Goal: Book appointment/travel/reservation

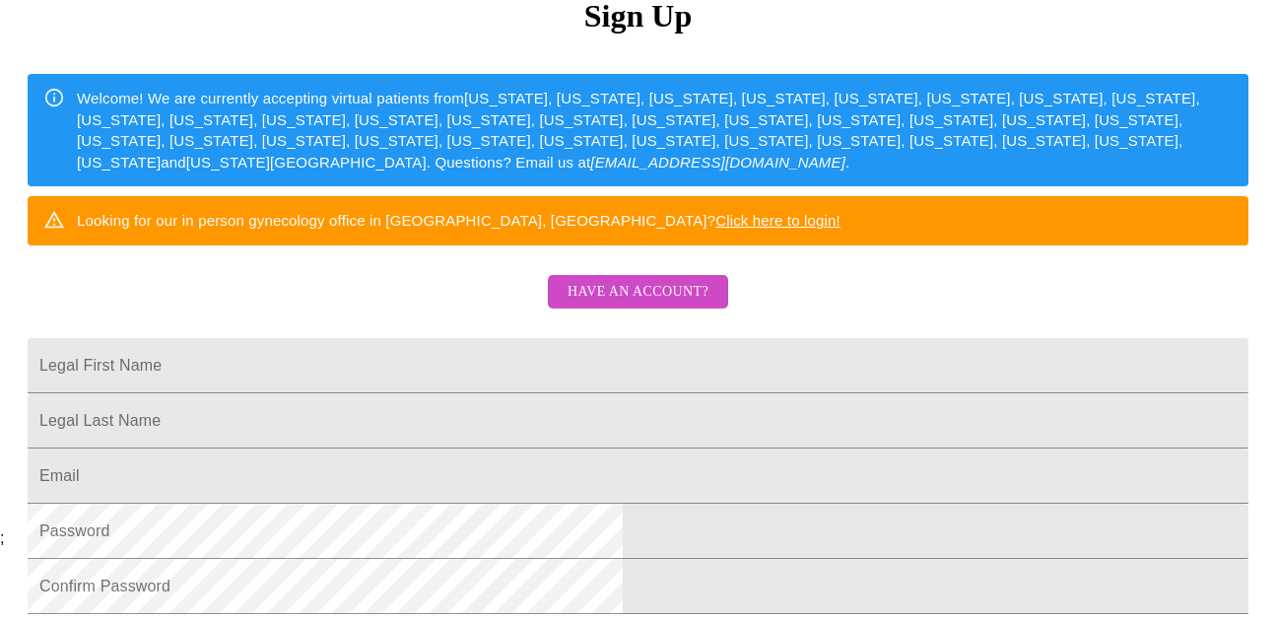
scroll to position [296, 0]
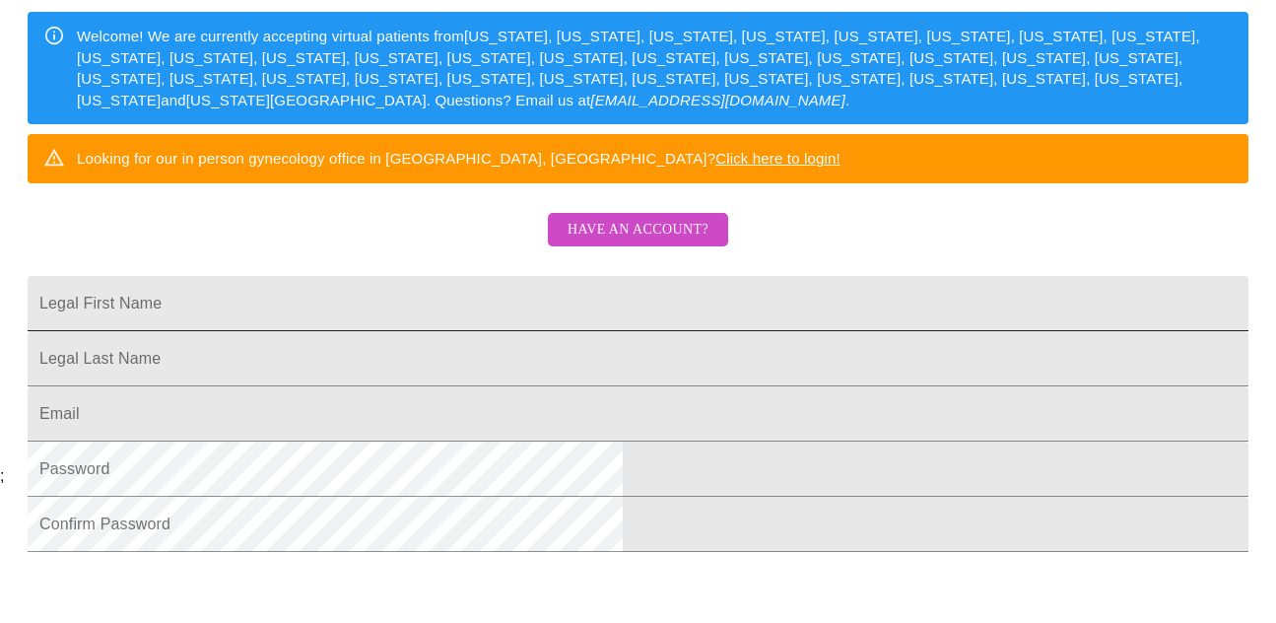
click at [534, 331] on input "Legal First Name" at bounding box center [638, 303] width 1221 height 55
click at [143, 324] on div "MyMenopauseRx Sign Up Welcome! We are currently accepting virtual patients from…" at bounding box center [638, 85] width 1260 height 747
click at [398, 331] on input "Legal First Name" at bounding box center [638, 303] width 1221 height 55
type input "[PERSON_NAME]"
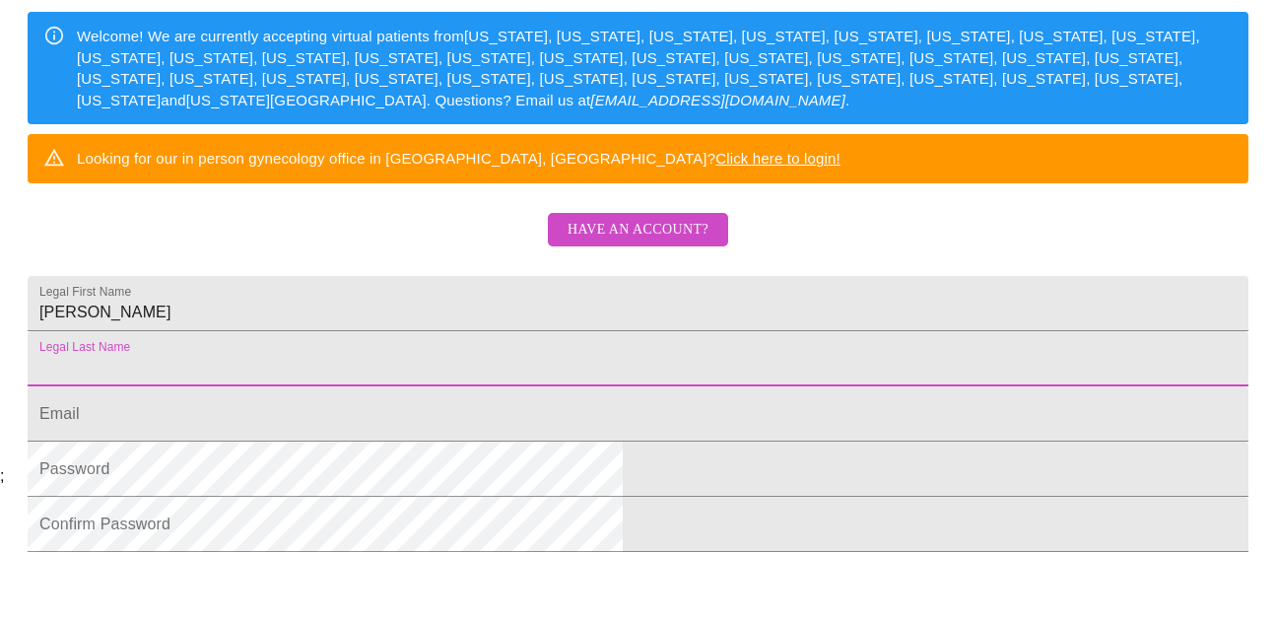
click at [392, 386] on input "Legal First Name" at bounding box center [638, 358] width 1221 height 55
type input "[PERSON_NAME]"
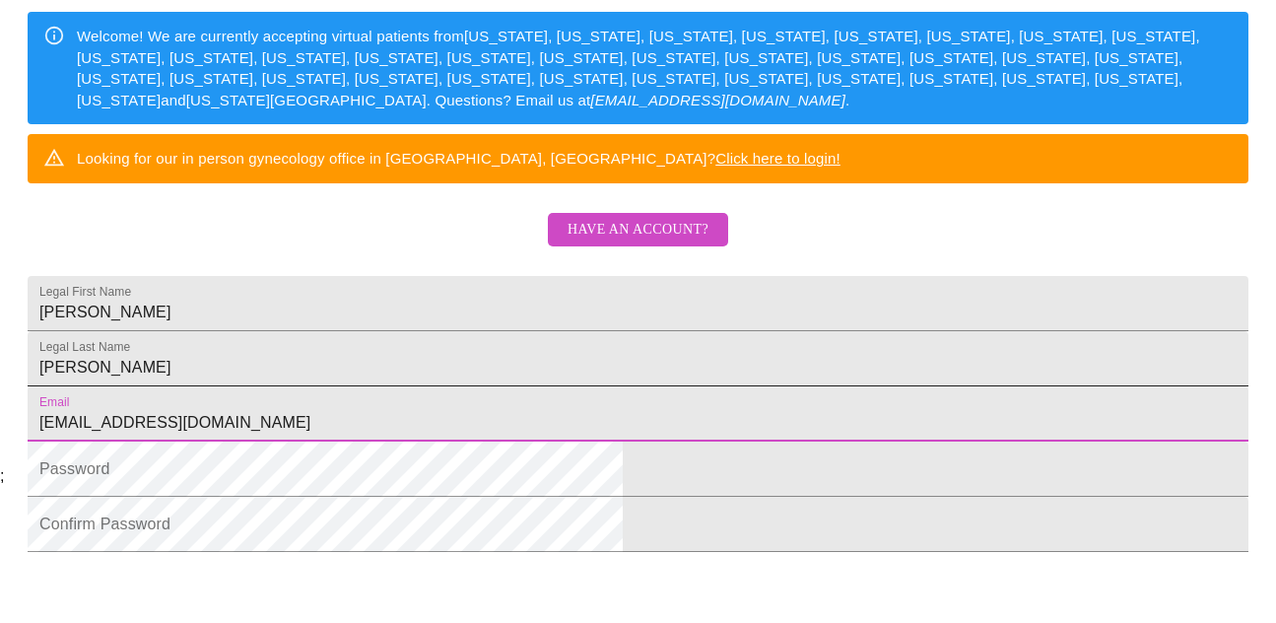
type input "[EMAIL_ADDRESS][DOMAIN_NAME]"
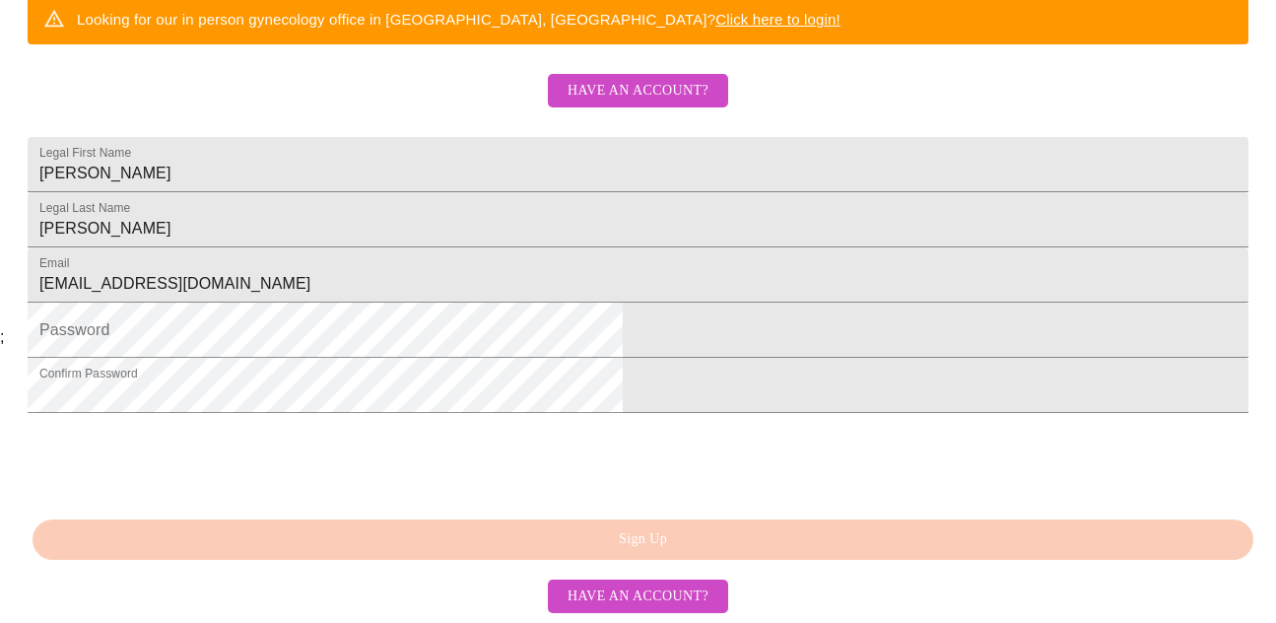
scroll to position [587, 0]
click at [690, 320] on div "MyMenopauseRx Sign Up Welcome! We are currently accepting virtual patients from…" at bounding box center [638, 9] width 1260 height 623
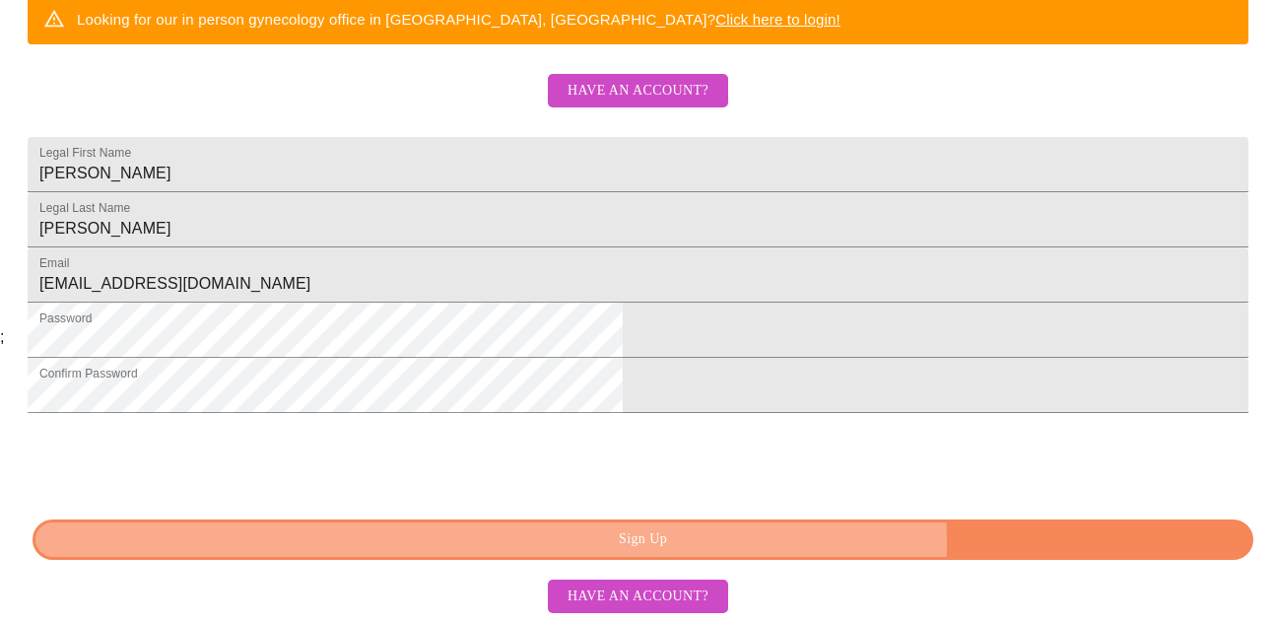
click at [804, 541] on span "Sign Up" at bounding box center [642, 539] width 1175 height 25
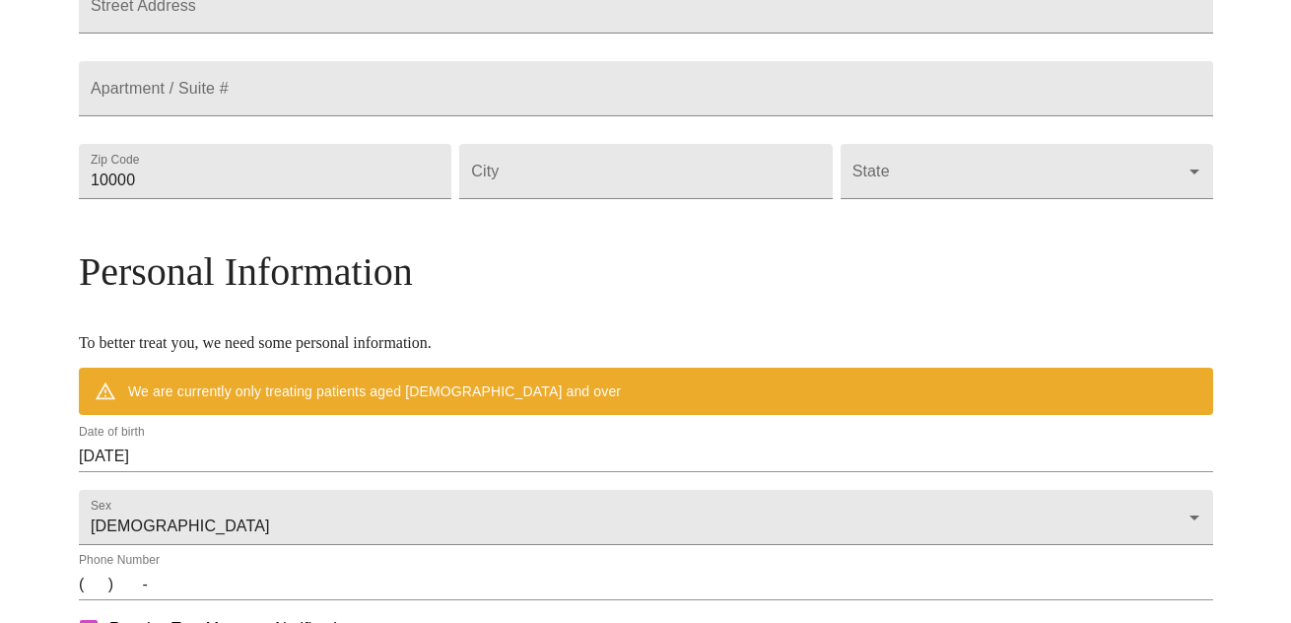
scroll to position [509, 0]
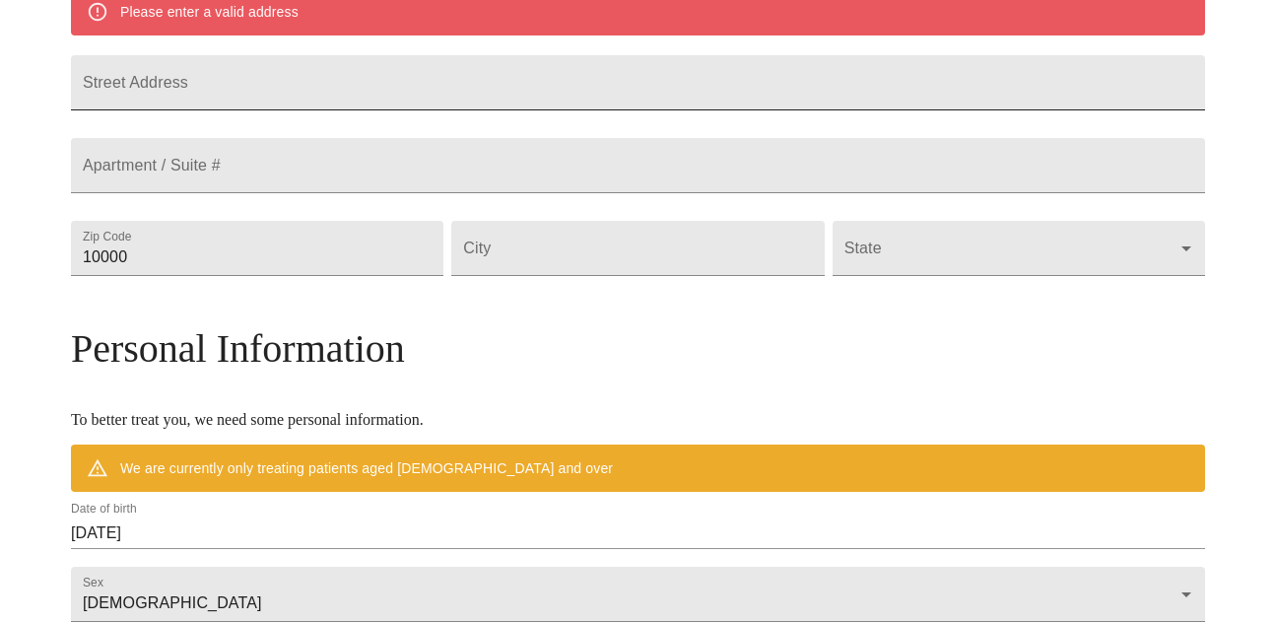
click at [302, 99] on input "Street Address" at bounding box center [638, 82] width 1134 height 55
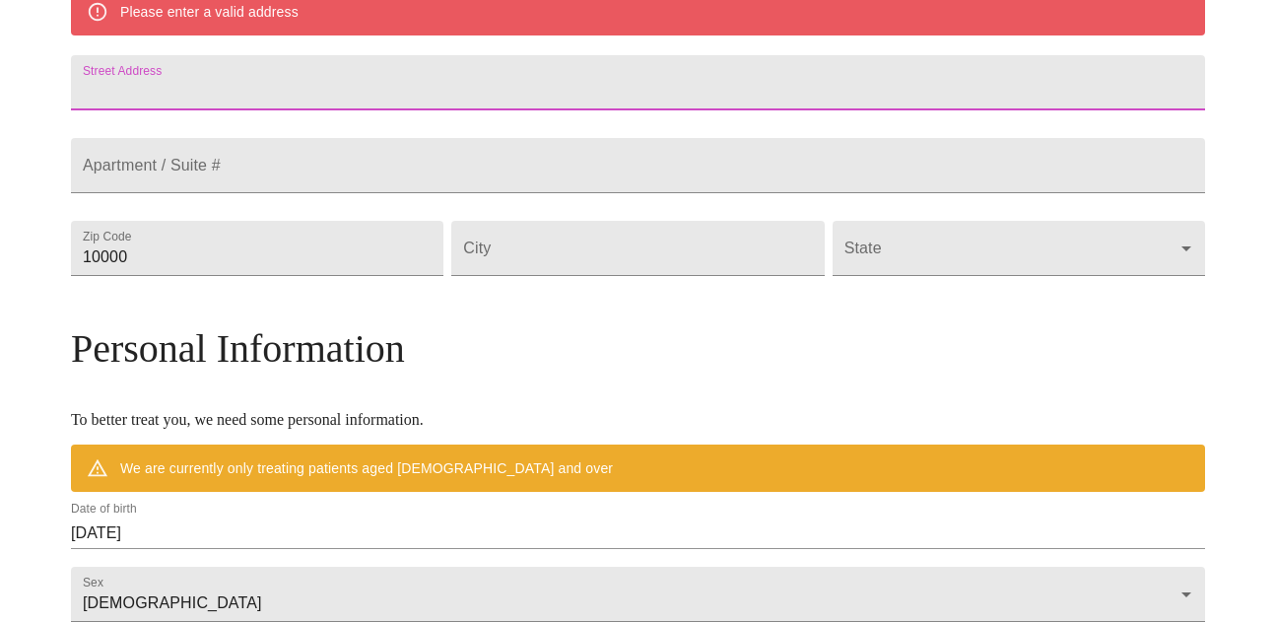
click at [302, 100] on input "Street Address" at bounding box center [638, 82] width 1134 height 55
click at [300, 97] on input "Street Address" at bounding box center [638, 82] width 1134 height 55
type input "[STREET_ADDRESS][PERSON_NAME]"
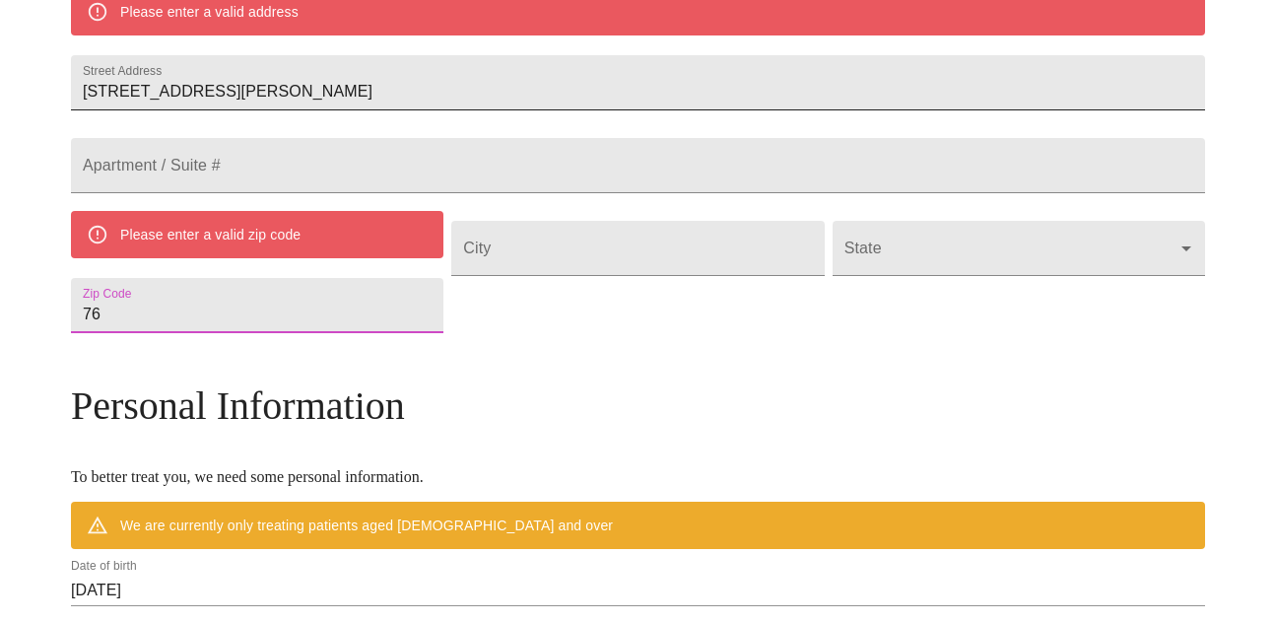
type input "767"
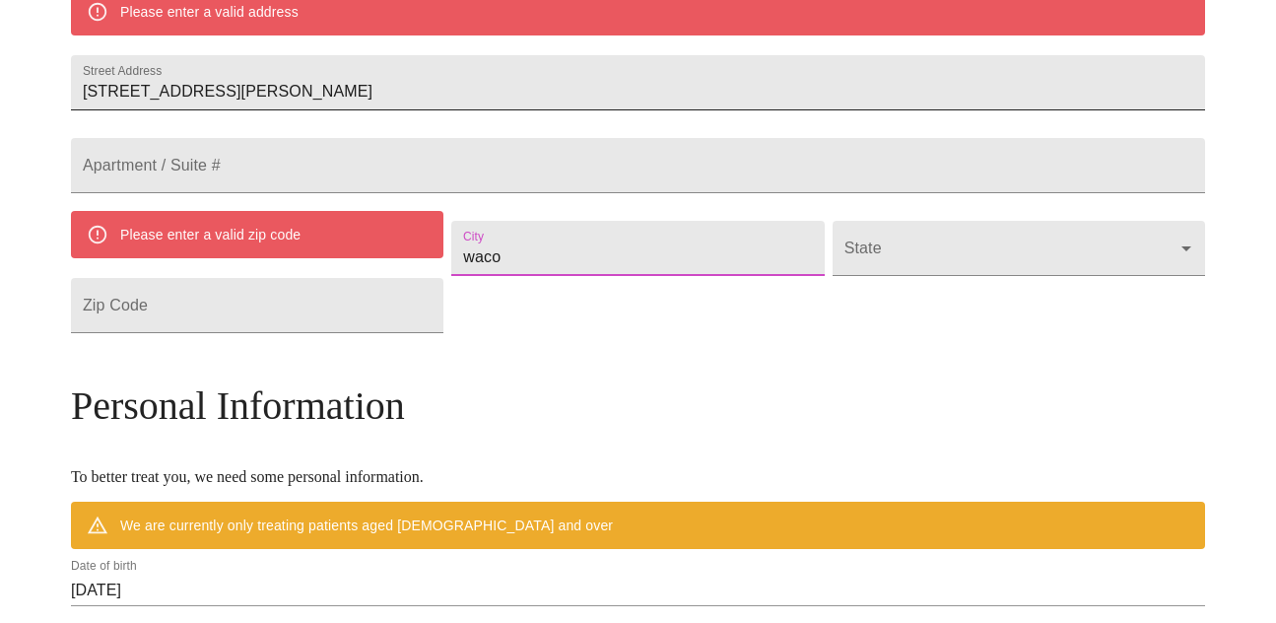
type input "waco"
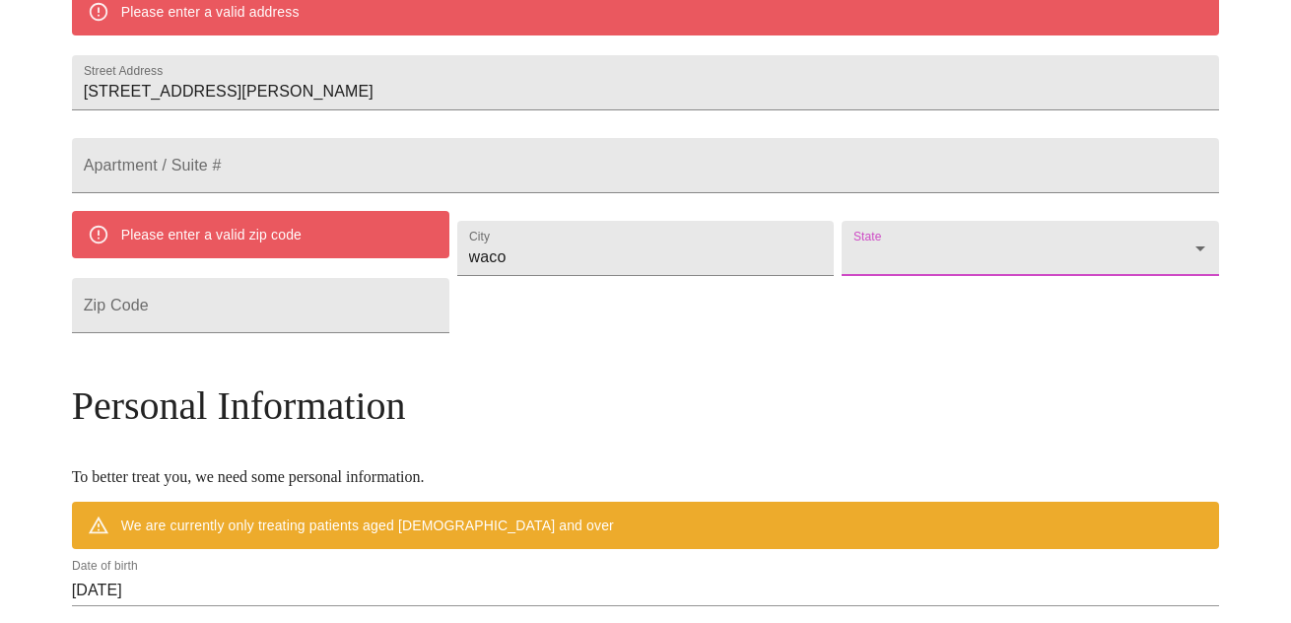
click at [982, 303] on body "MyMenopauseRx Welcome to MyMenopauseRx Since it's your first time here, you'll …" at bounding box center [645, 304] width 1275 height 1611
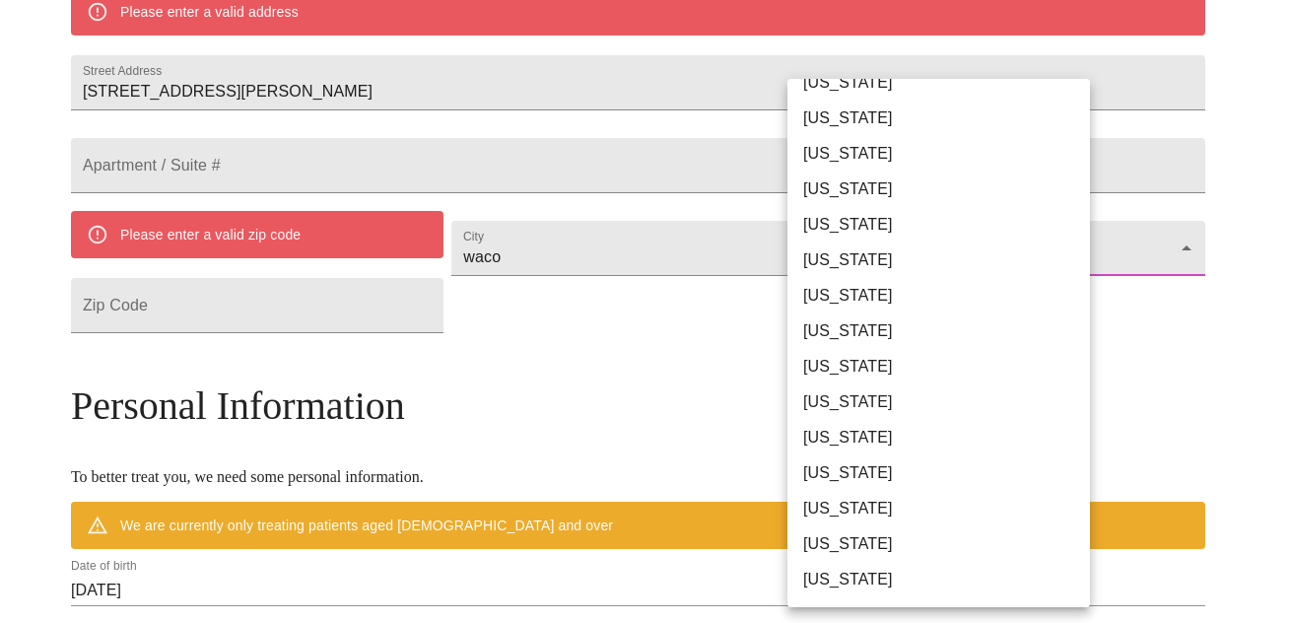
scroll to position [1297, 0]
click at [835, 279] on li "[US_STATE]" at bounding box center [945, 261] width 317 height 35
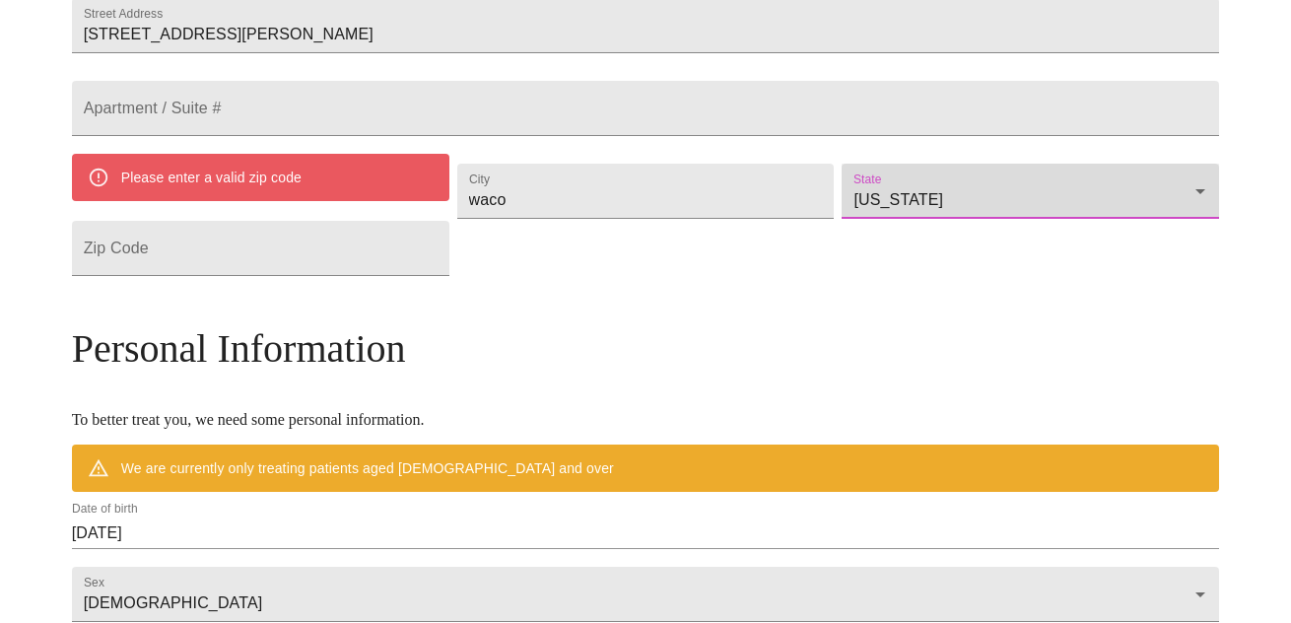
scroll to position [505, 0]
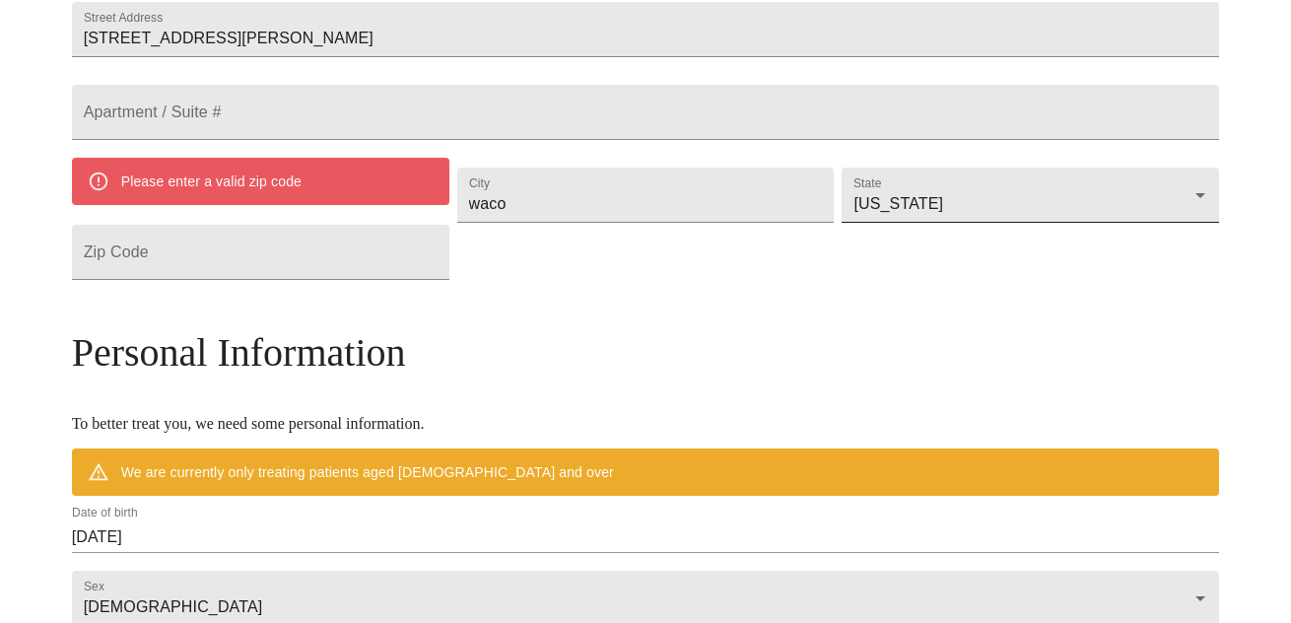
click at [823, 272] on body "MyMenopauseRx Welcome to MyMenopauseRx Since it's your first time here, you'll …" at bounding box center [645, 279] width 1275 height 1554
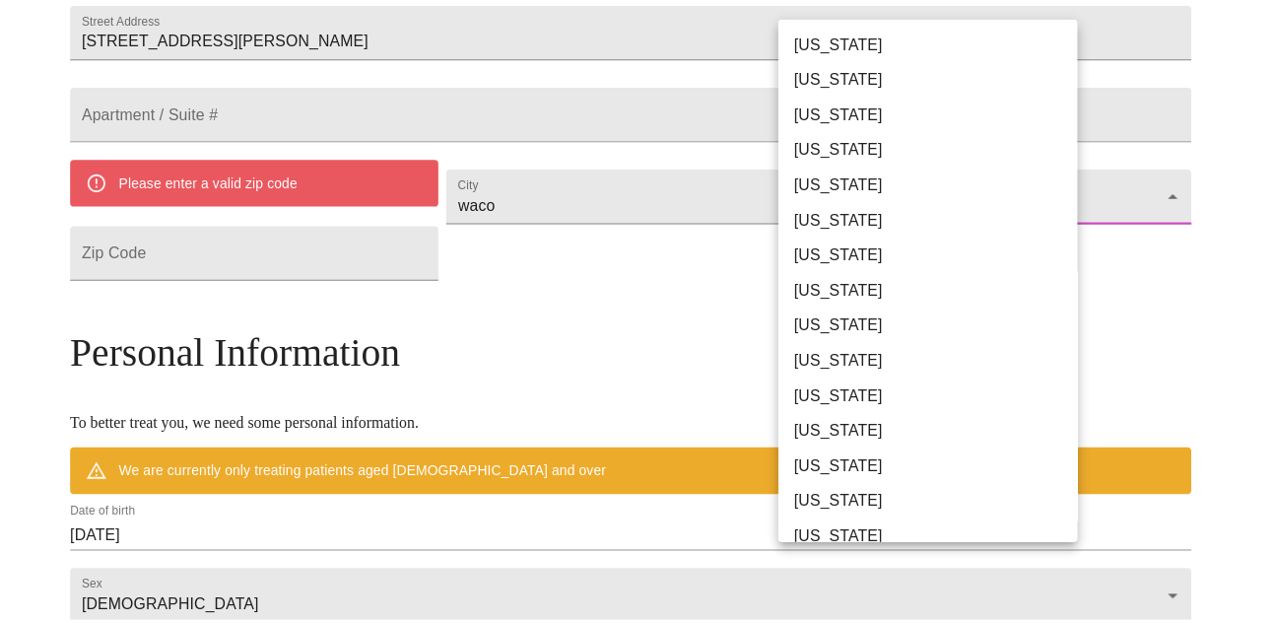
scroll to position [1216, 0]
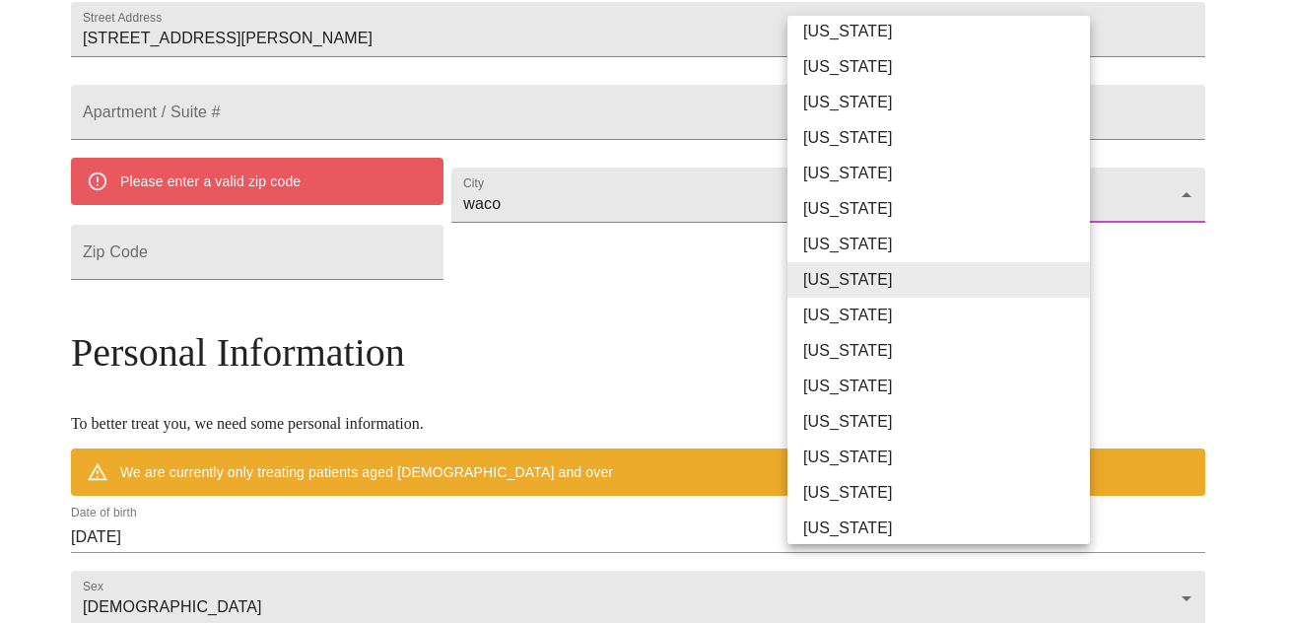
click at [635, 342] on div at bounding box center [645, 311] width 1291 height 623
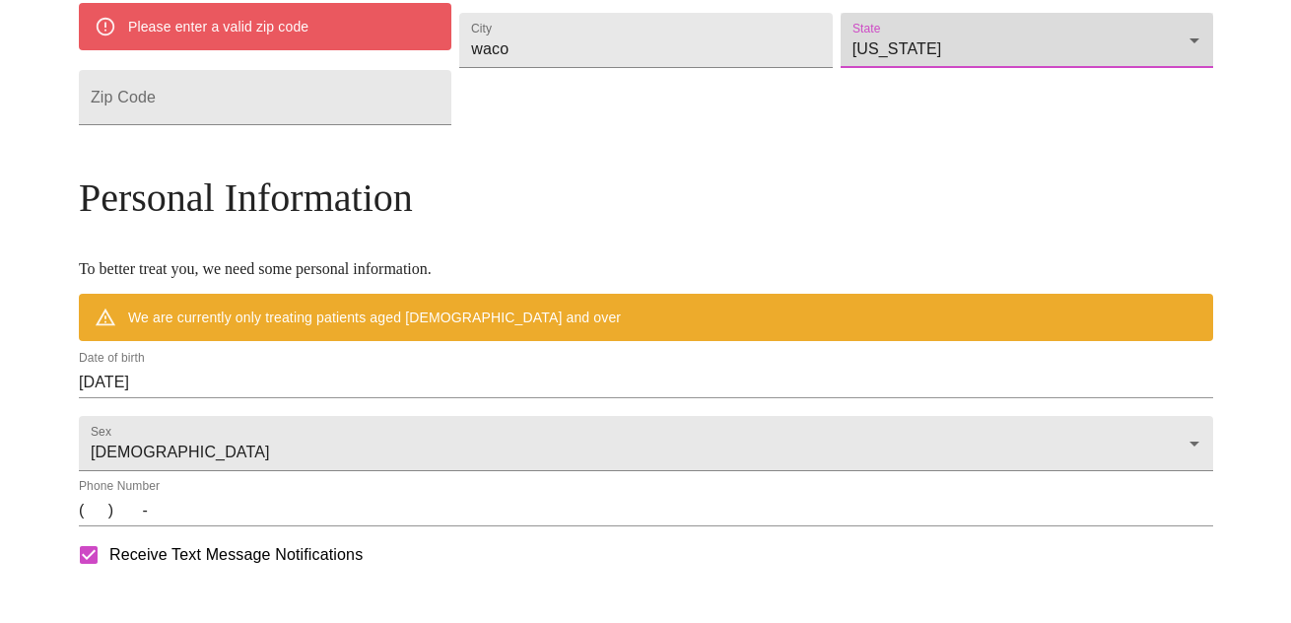
scroll to position [702, 0]
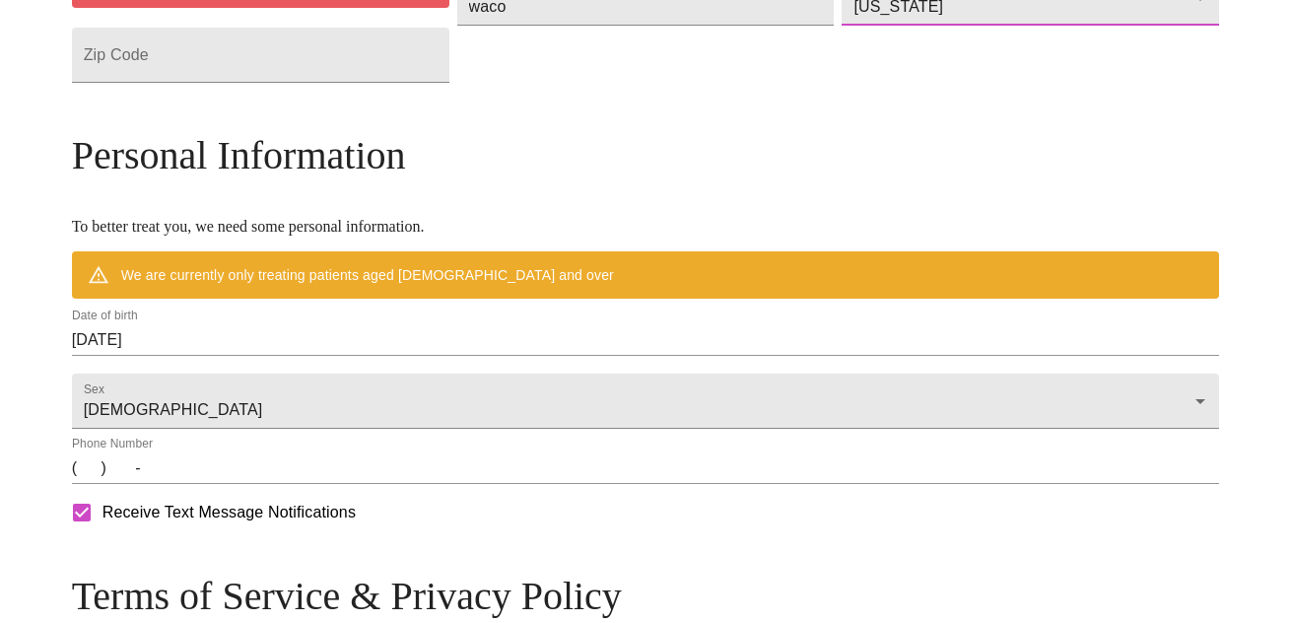
click at [863, 33] on body "MyMenopauseRx Welcome to MyMenopauseRx Since it's your first time here, you'll …" at bounding box center [645, 82] width 1275 height 1554
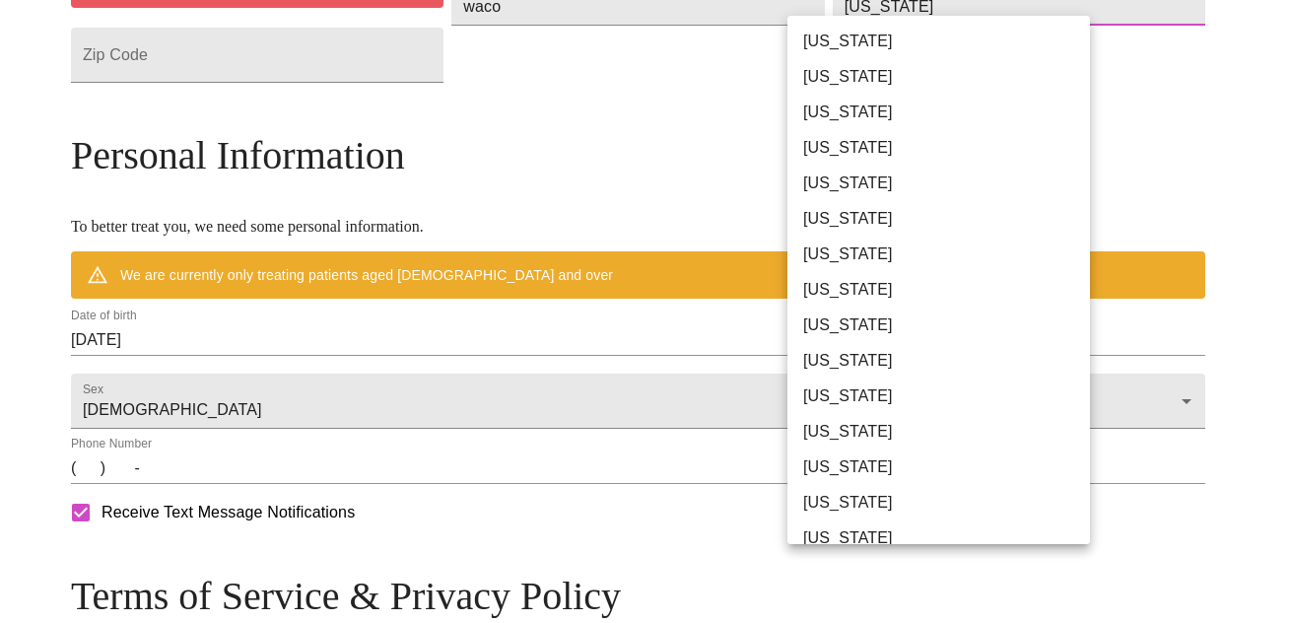
scroll to position [1216, 0]
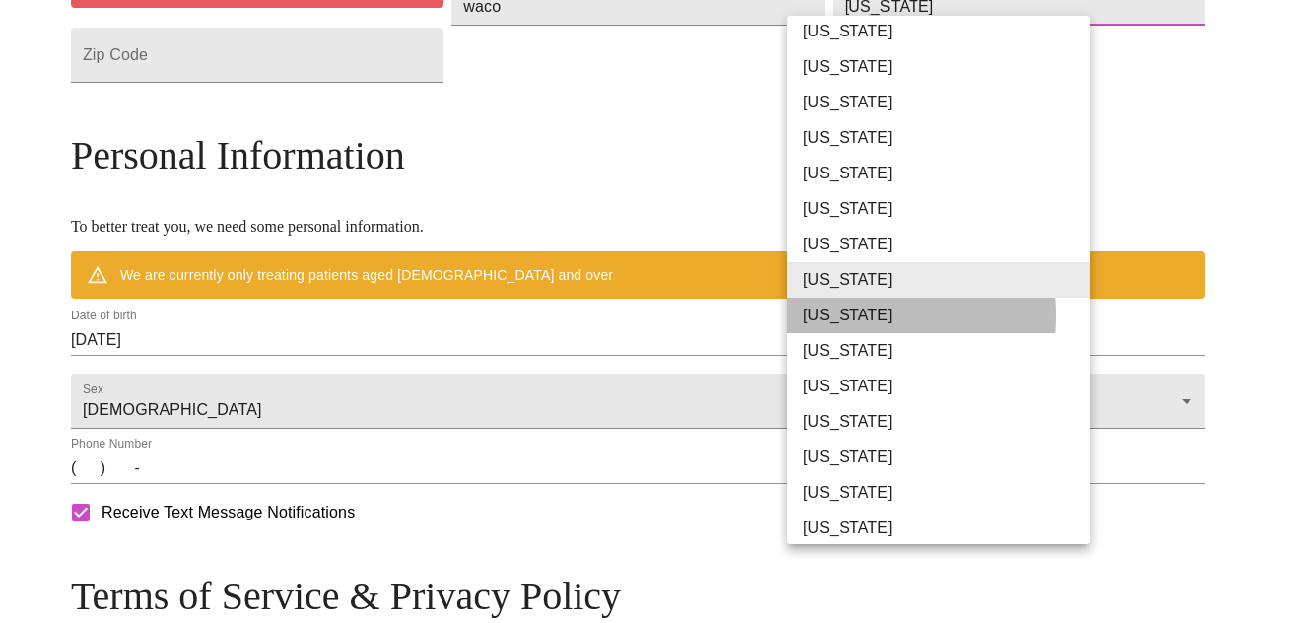
click at [824, 317] on li "[US_STATE]" at bounding box center [945, 315] width 317 height 35
type input "[US_STATE]"
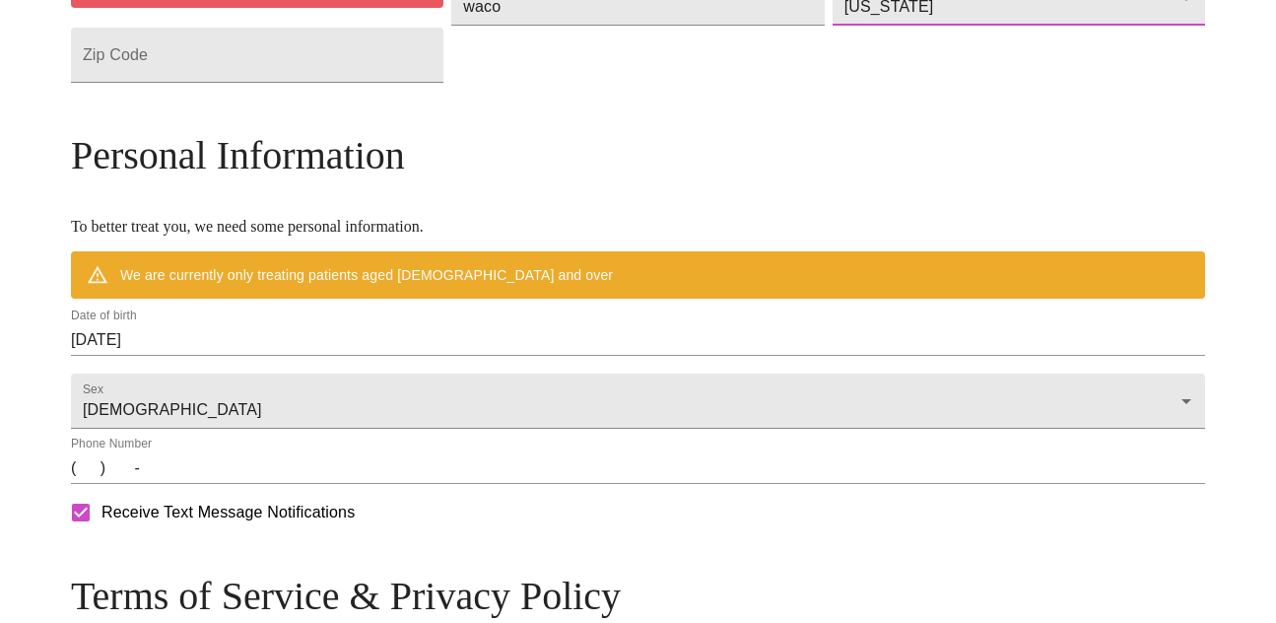
click at [305, 93] on form "Zip Code" at bounding box center [257, 55] width 372 height 75
click at [300, 83] on input "Street Address" at bounding box center [257, 55] width 372 height 55
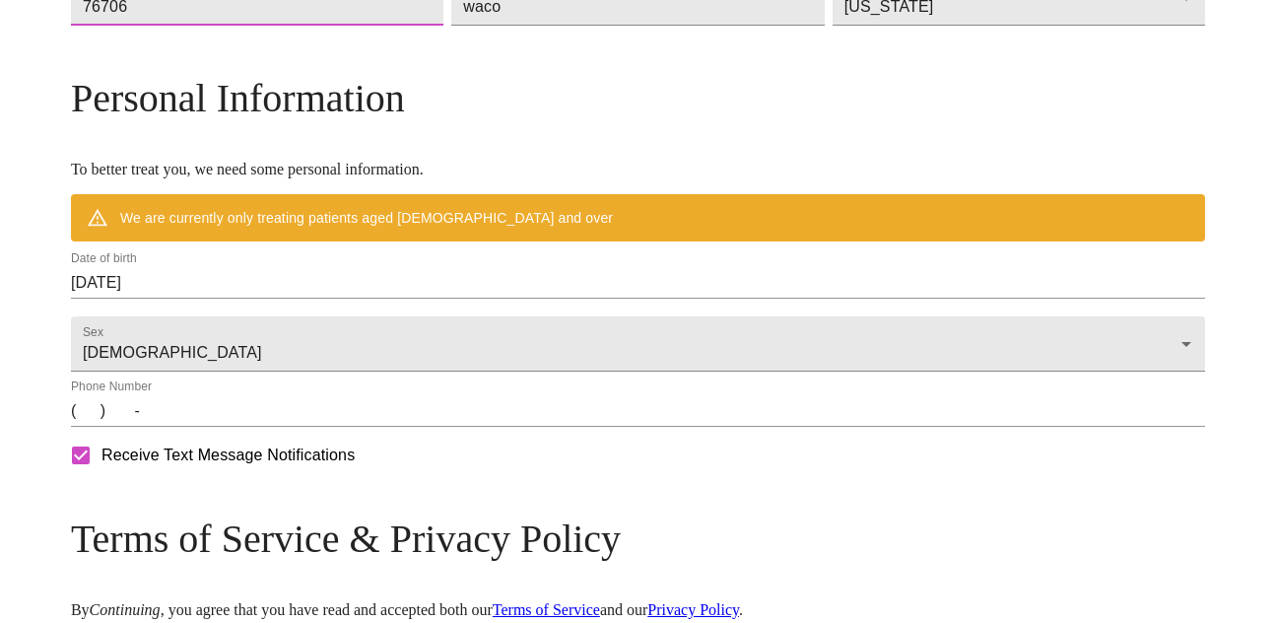
type input "76706"
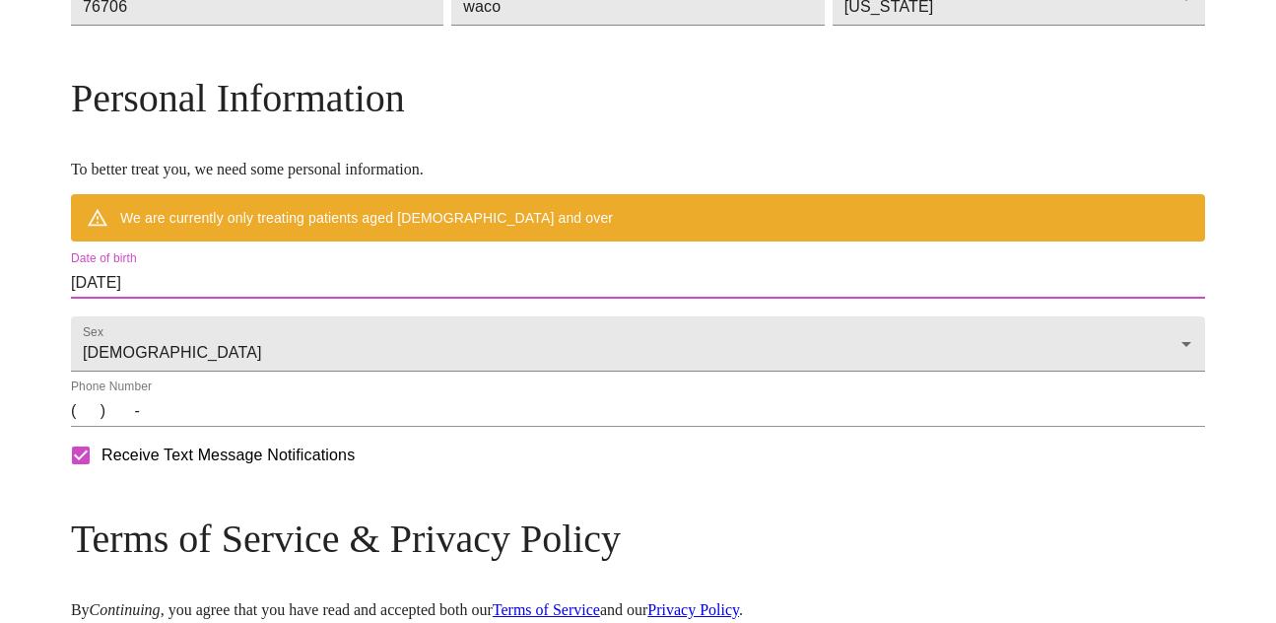
click at [304, 299] on input "[DATE]" at bounding box center [638, 283] width 1134 height 32
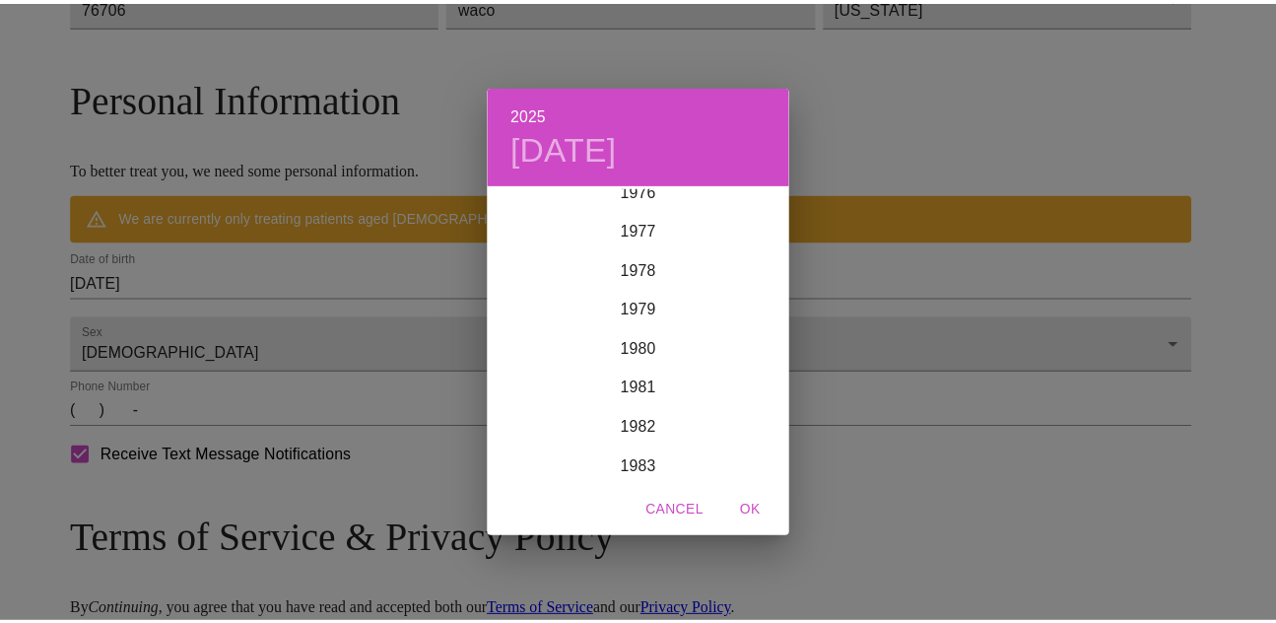
scroll to position [3074, 0]
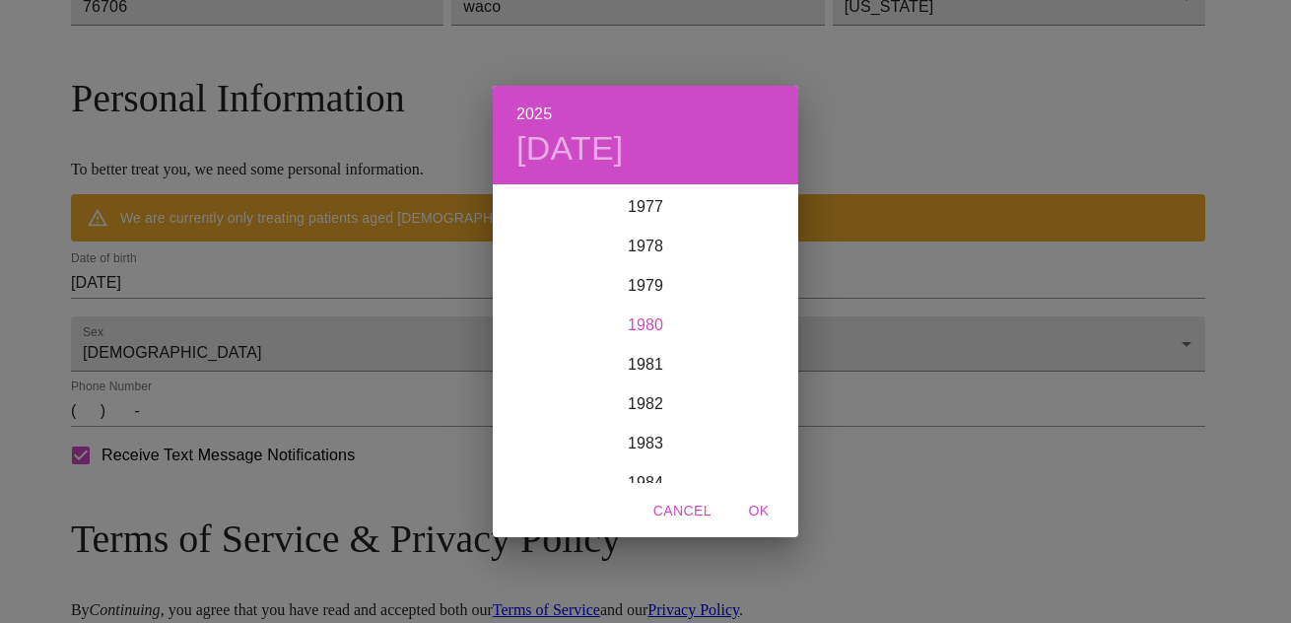
click at [662, 323] on div "1980" at bounding box center [645, 324] width 305 height 39
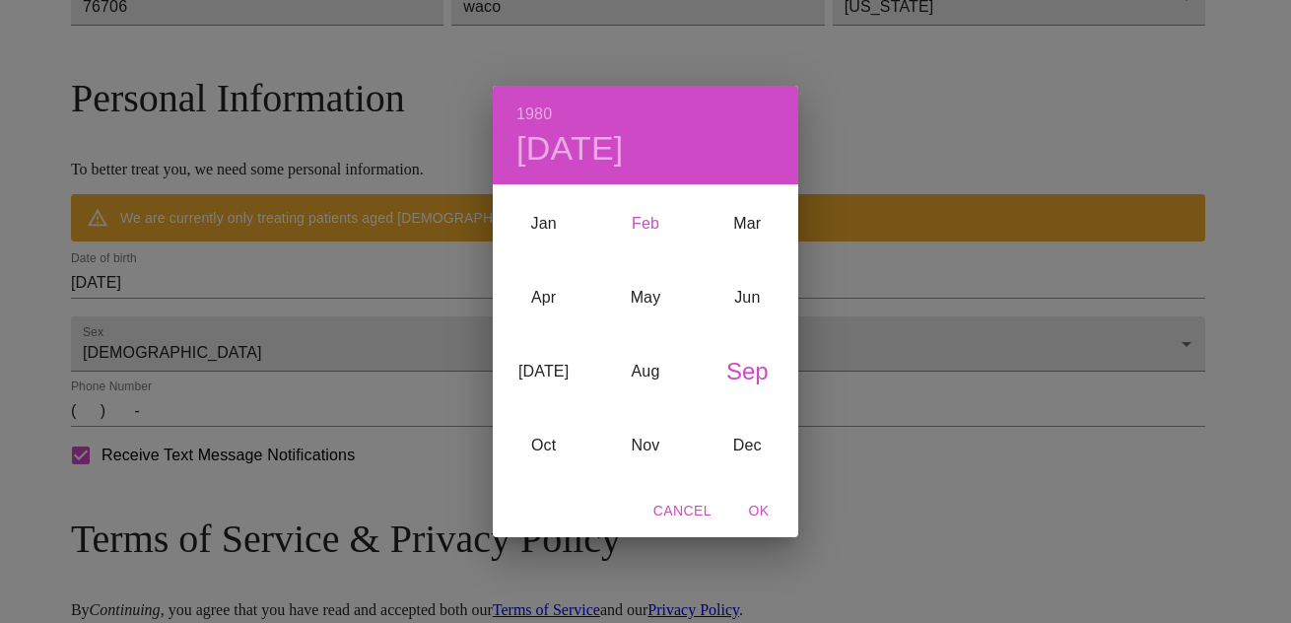
click at [648, 225] on div "Feb" at bounding box center [644, 224] width 101 height 74
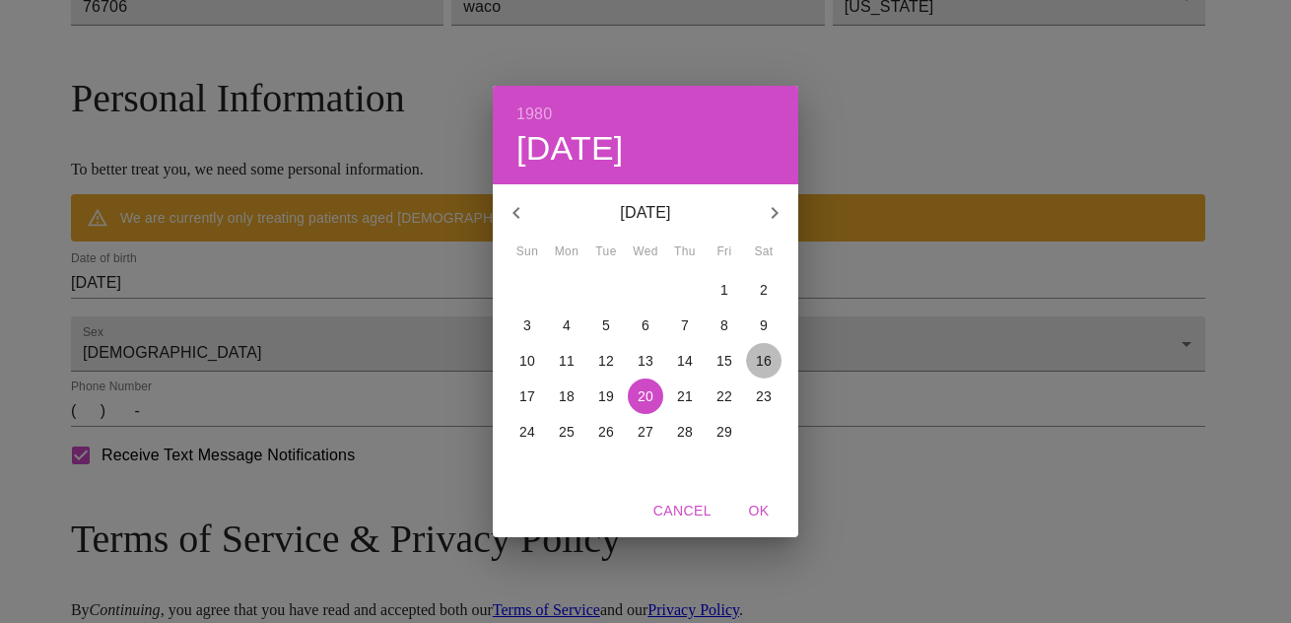
click at [763, 355] on p "16" at bounding box center [764, 361] width 16 height 20
click at [766, 509] on span "OK" at bounding box center [758, 511] width 47 height 25
type input "[DATE]"
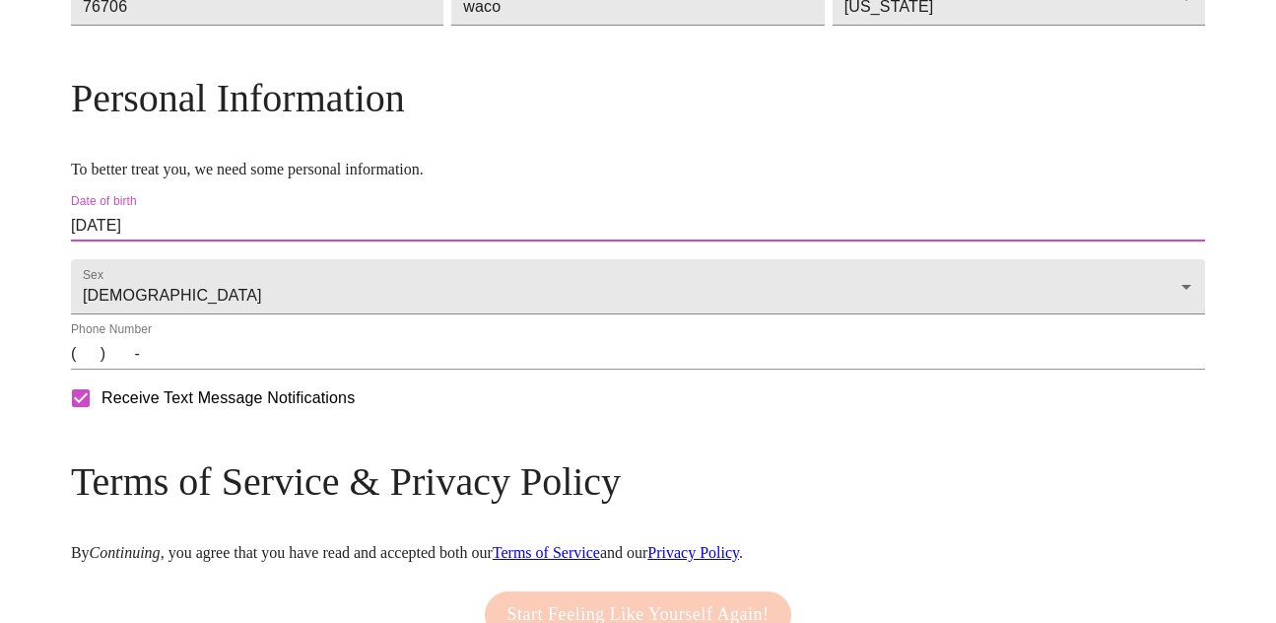
click at [233, 369] on input "(   )    -" at bounding box center [638, 354] width 1134 height 32
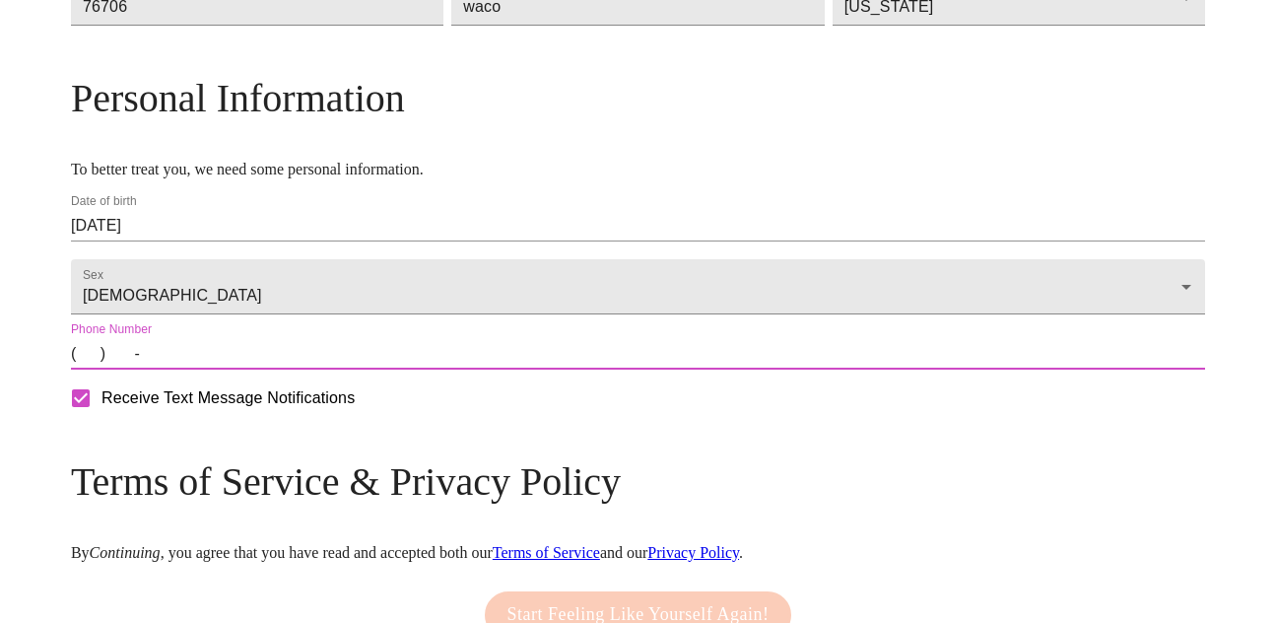
type input "[PHONE_NUMBER]"
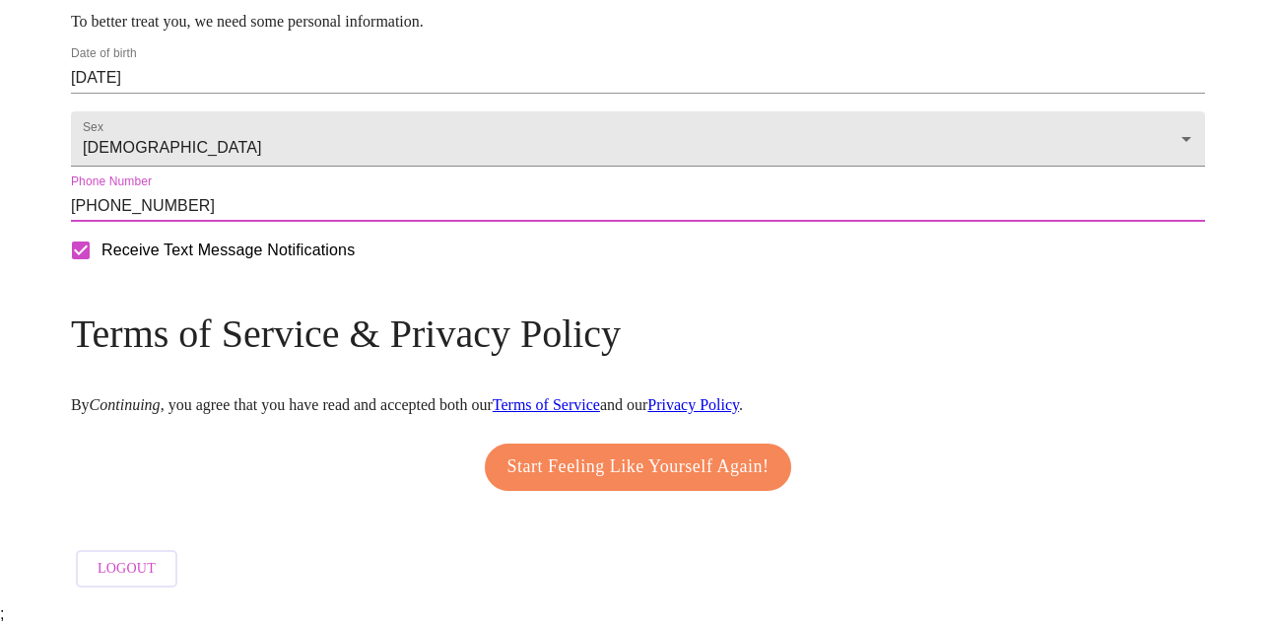
click at [613, 477] on span "Start Feeling Like Yourself Again!" at bounding box center [638, 467] width 262 height 32
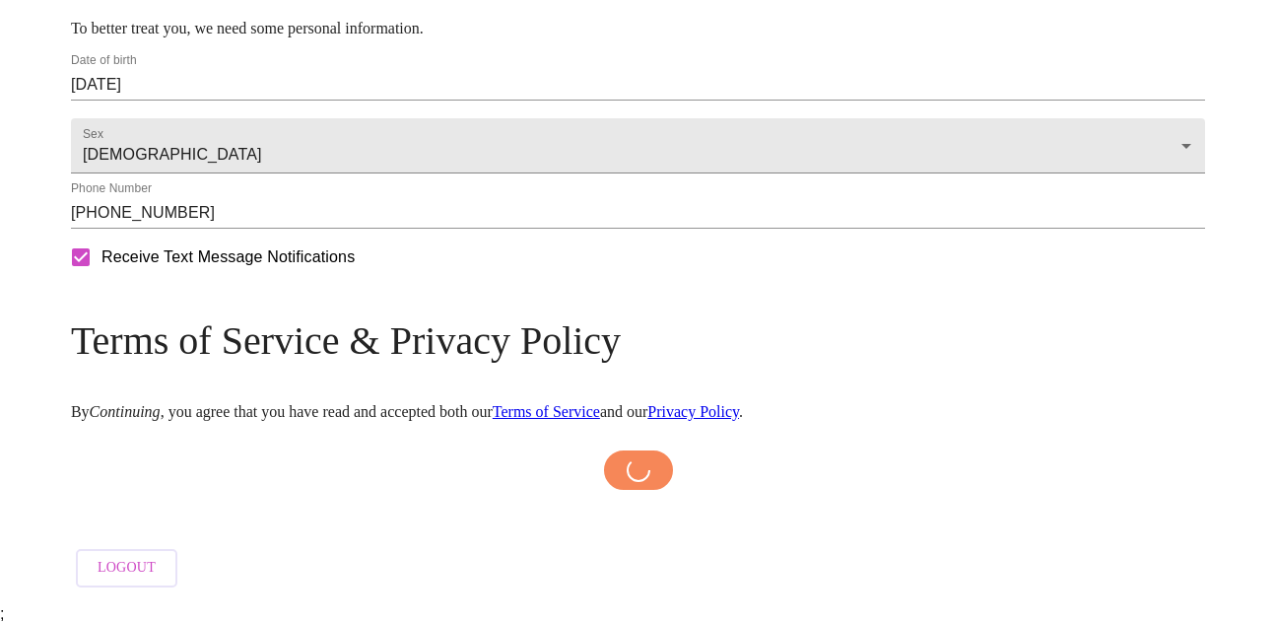
scroll to position [888, 0]
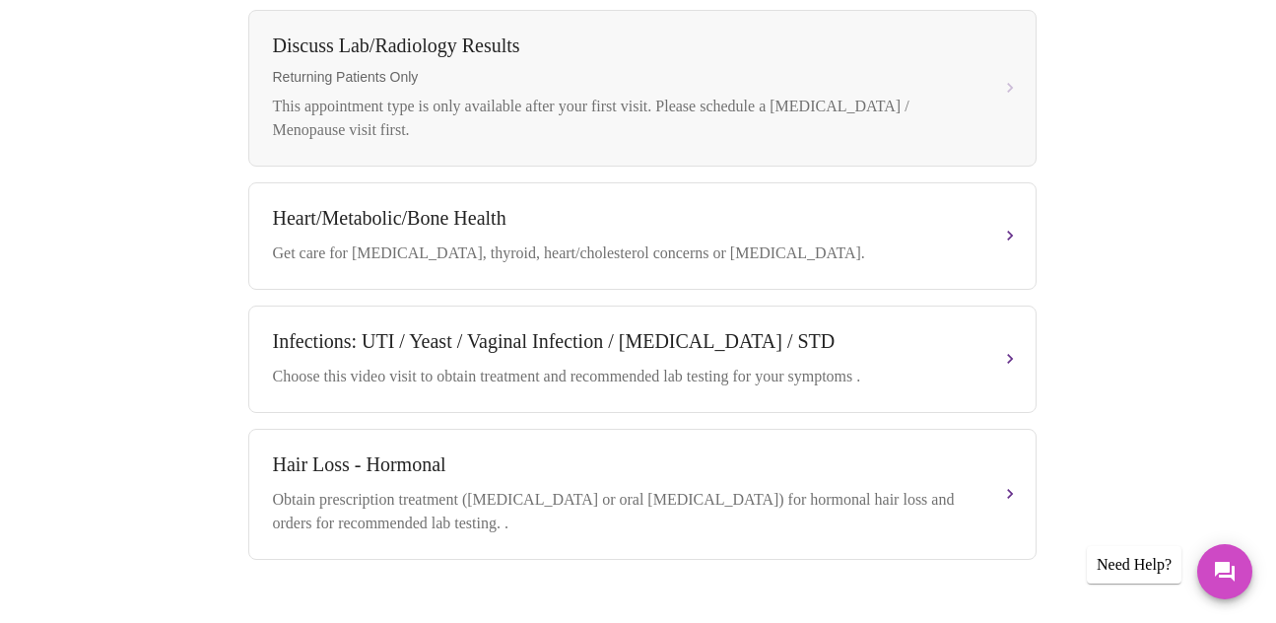
scroll to position [1072, 0]
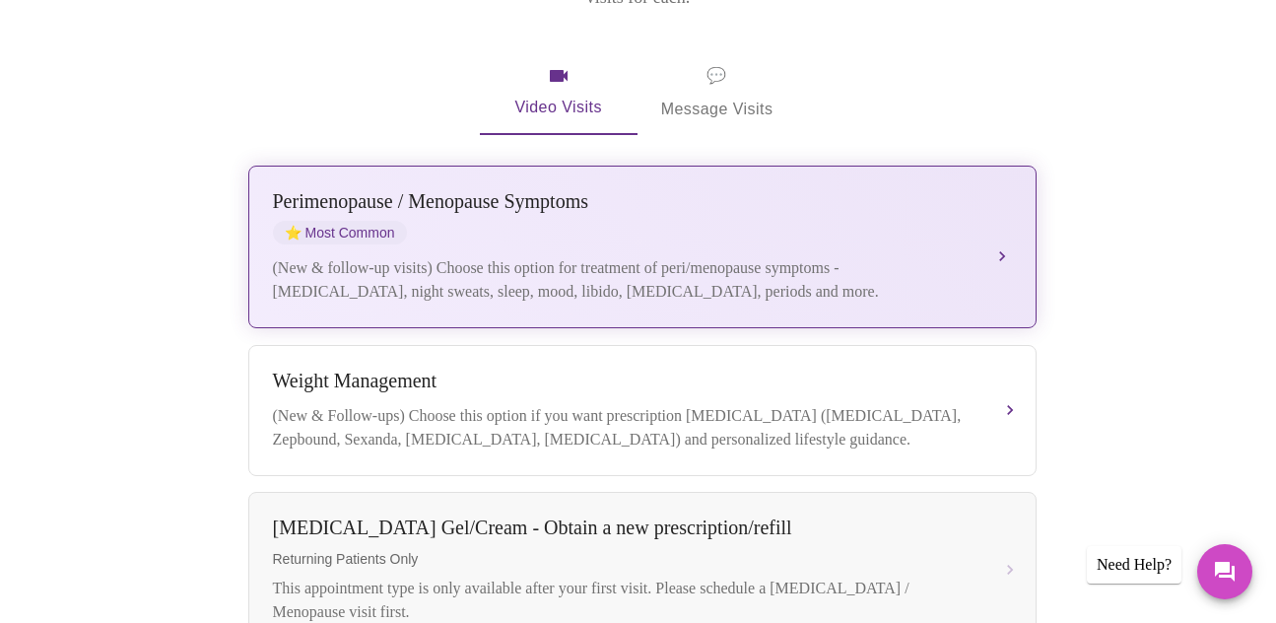
click at [832, 190] on div "[MEDICAL_DATA] / Menopause Symptoms ⭐ Most Common" at bounding box center [622, 217] width 699 height 54
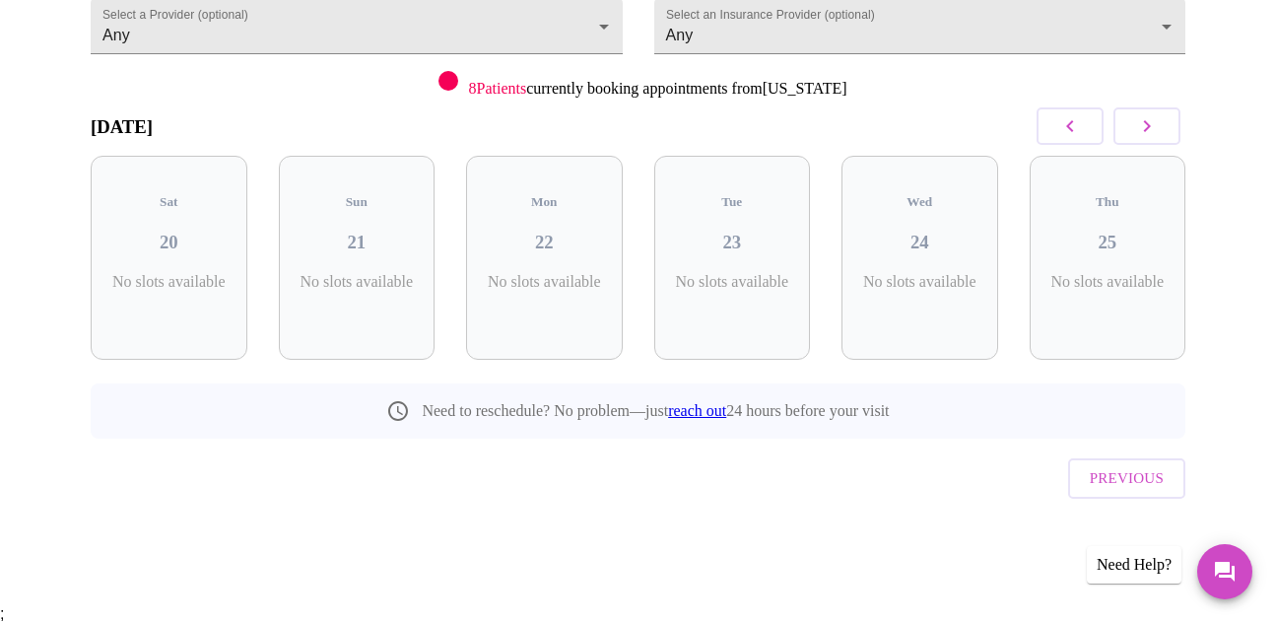
scroll to position [152, 0]
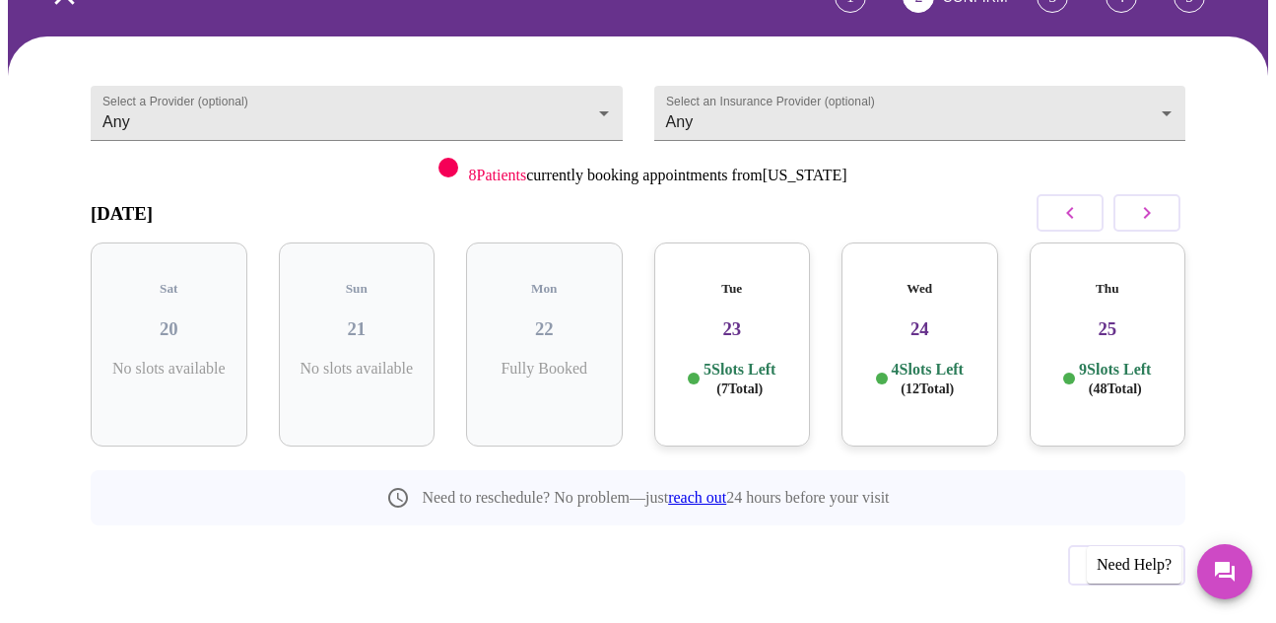
click at [726, 360] on p "5 Slots Left ( 7 Total)" at bounding box center [739, 379] width 72 height 38
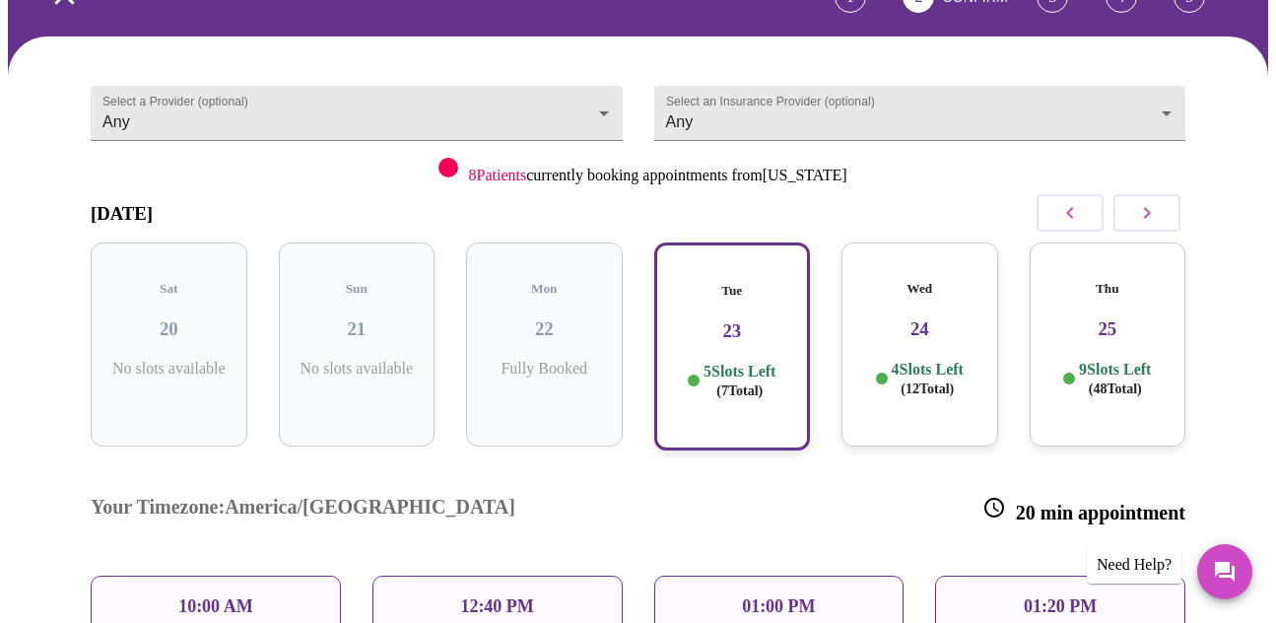
scroll to position [250, 0]
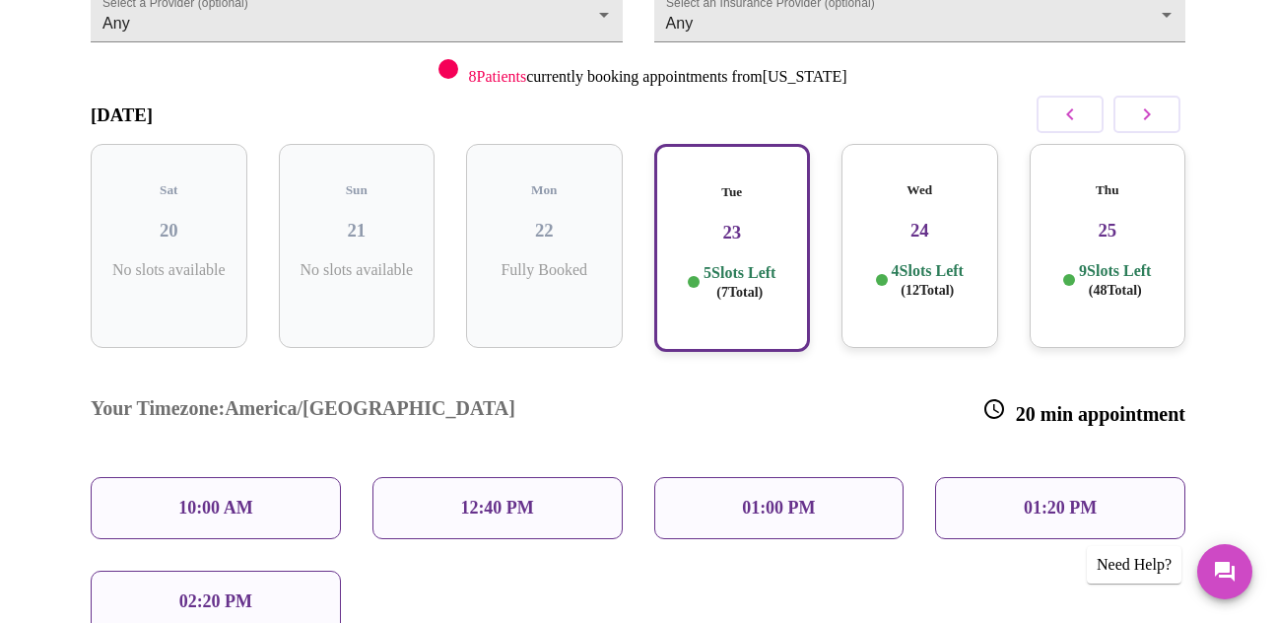
click at [234, 498] on p "10:00 AM" at bounding box center [215, 508] width 75 height 21
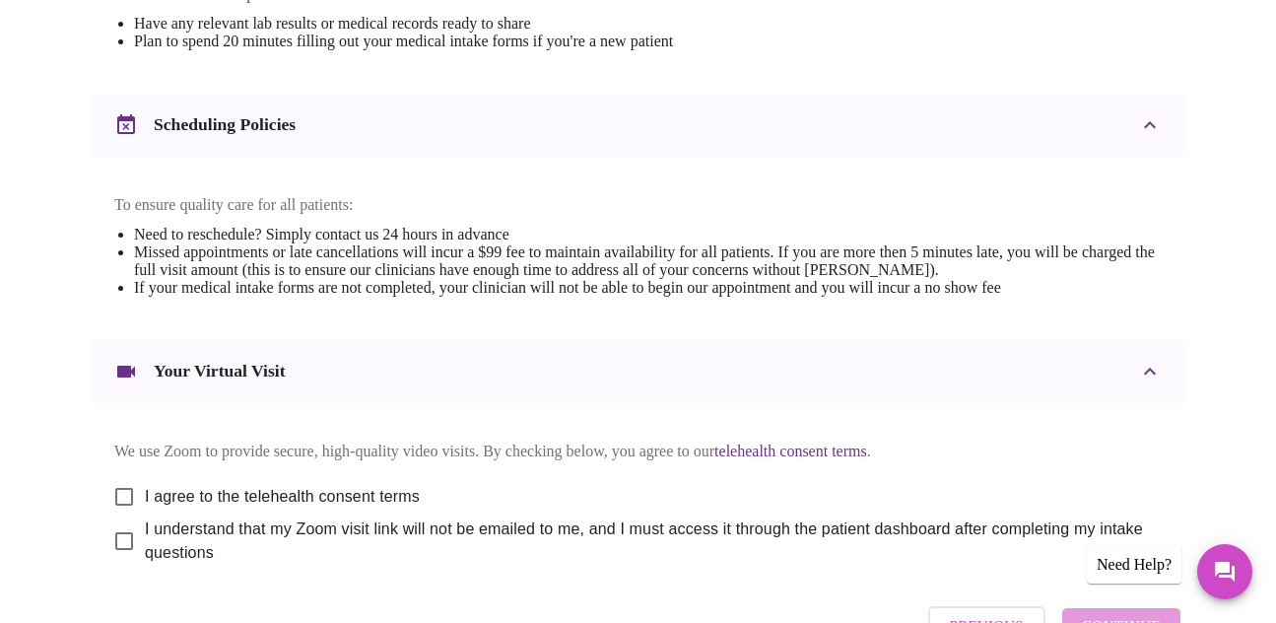
scroll to position [788, 0]
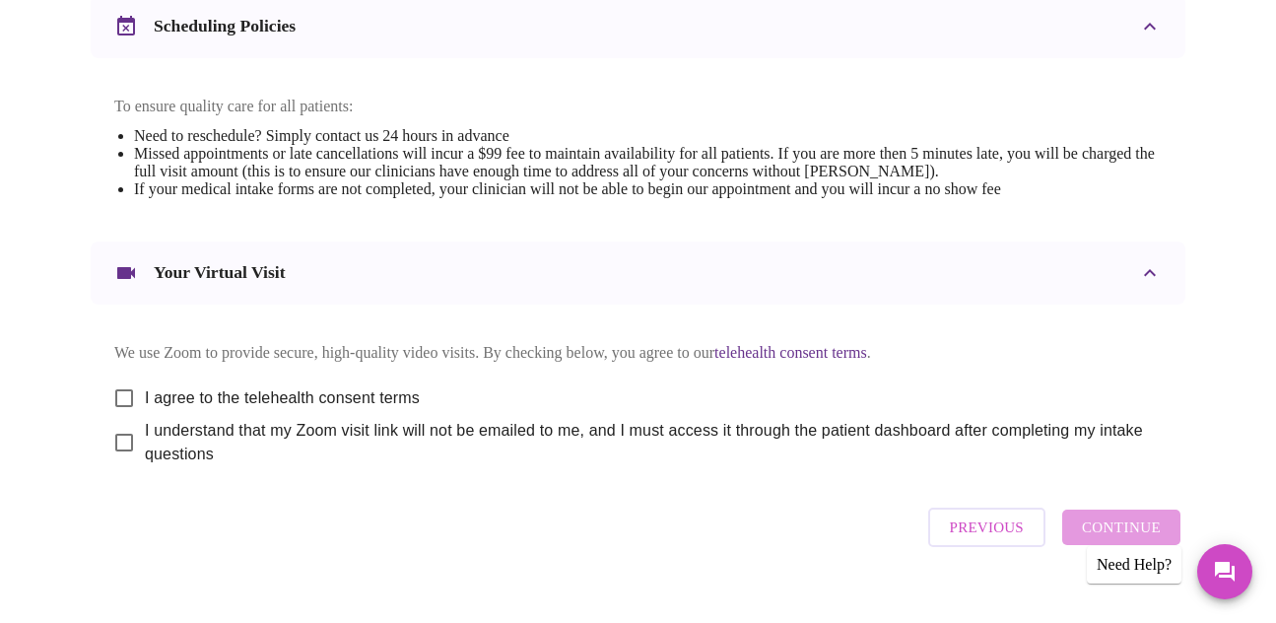
click at [122, 382] on input "I agree to the telehealth consent terms" at bounding box center [123, 397] width 41 height 41
checkbox input "true"
click at [117, 439] on input "I understand that my Zoom visit link will not be emailed to me, and I must acce…" at bounding box center [123, 442] width 41 height 41
checkbox input "true"
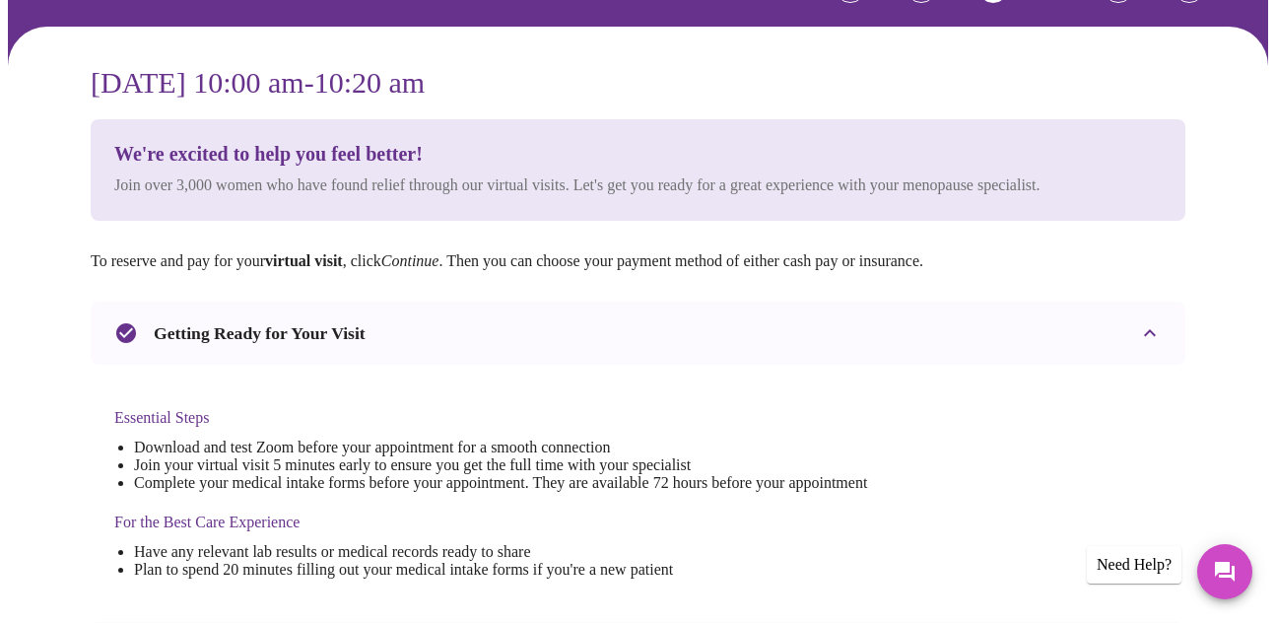
scroll to position [0, 0]
